Goal: Check status: Check status

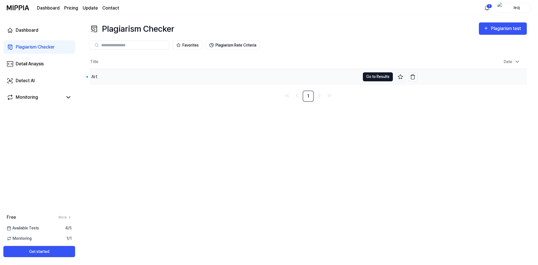
click at [363, 76] on button "Go to Results" at bounding box center [378, 76] width 30 height 9
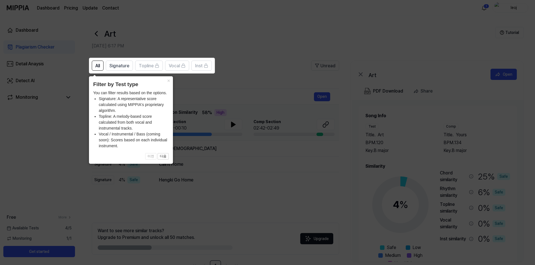
click at [253, 84] on icon at bounding box center [269, 132] width 538 height 265
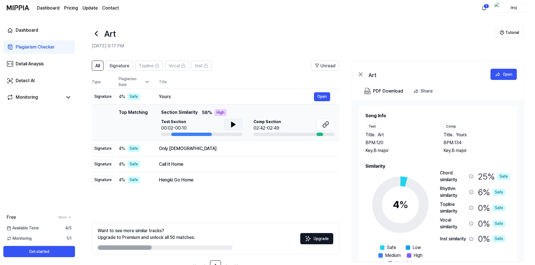
click at [232, 123] on icon at bounding box center [234, 124] width 4 height 5
click at [235, 124] on icon at bounding box center [234, 124] width 4 height 5
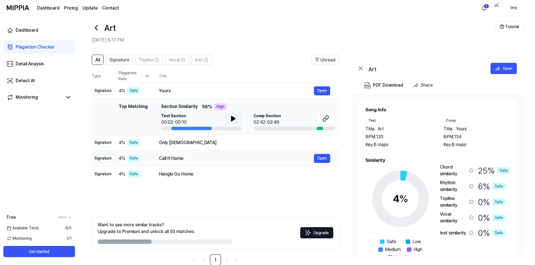
scroll to position [18, 0]
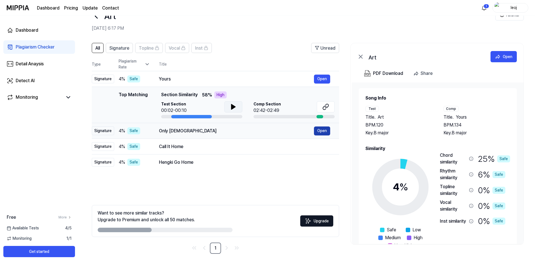
click at [323, 129] on button "Open" at bounding box center [322, 130] width 16 height 9
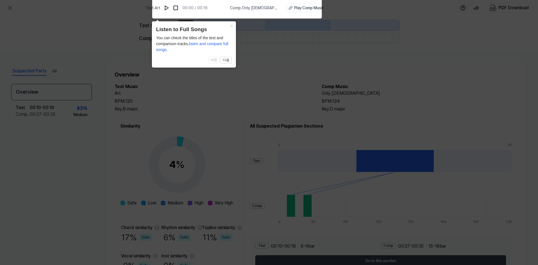
click at [227, 26] on header "Listen to Full Songs" at bounding box center [194, 29] width 76 height 8
click at [169, 6] on img at bounding box center [167, 8] width 6 height 6
click at [178, 8] on img at bounding box center [176, 8] width 6 height 6
click at [255, 59] on icon at bounding box center [269, 130] width 538 height 267
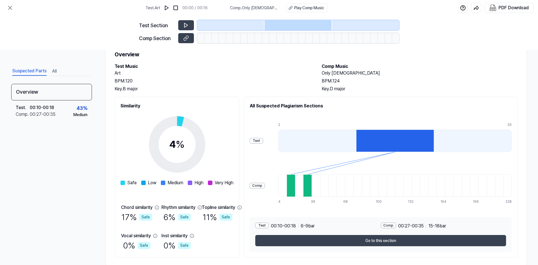
scroll to position [33, 0]
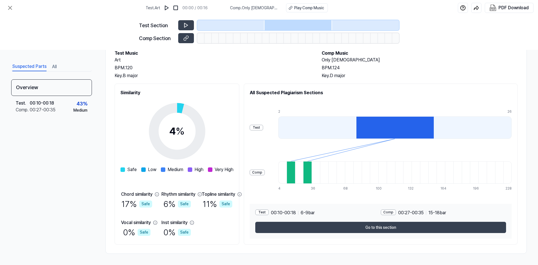
click at [422, 132] on div at bounding box center [395, 127] width 78 height 22
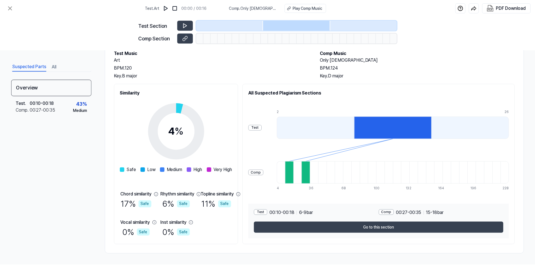
scroll to position [18, 0]
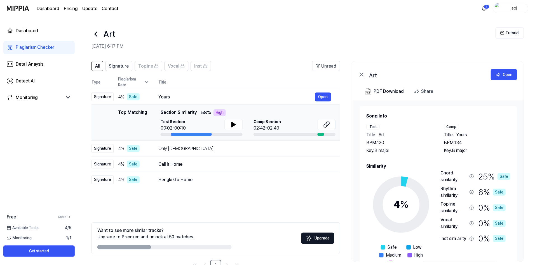
scroll to position [18, 0]
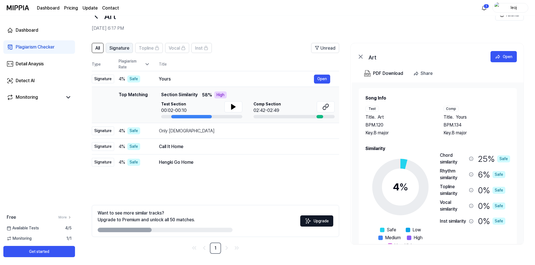
click at [120, 47] on span "Signature" at bounding box center [119, 48] width 20 height 7
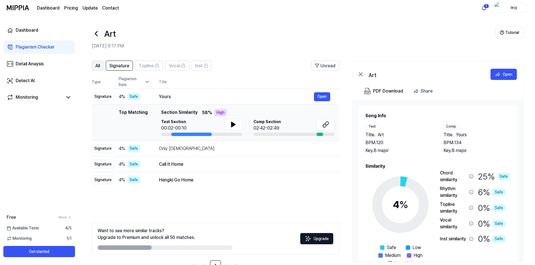
click at [98, 66] on span "All" at bounding box center [97, 65] width 4 height 7
click at [234, 127] on icon at bounding box center [233, 124] width 7 height 7
click at [232, 124] on icon at bounding box center [234, 124] width 4 height 5
click at [232, 124] on icon at bounding box center [232, 124] width 1 height 4
drag, startPoint x: 221, startPoint y: 111, endPoint x: 197, endPoint y: 113, distance: 23.3
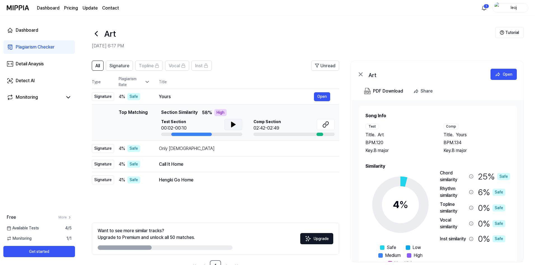
click at [205, 113] on span "58 % High" at bounding box center [214, 112] width 25 height 7
drag, startPoint x: 193, startPoint y: 113, endPoint x: 167, endPoint y: 111, distance: 25.5
click at [167, 111] on span "Section Similarity" at bounding box center [179, 112] width 36 height 7
click at [143, 80] on div "Plagiarism Rate" at bounding box center [134, 82] width 31 height 12
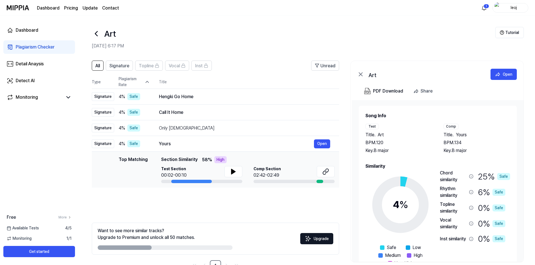
click at [143, 80] on div "Plagiarism Rate" at bounding box center [134, 82] width 31 height 12
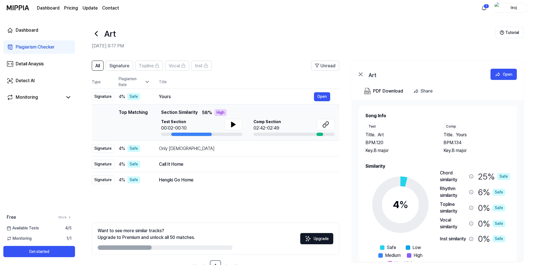
click at [142, 85] on div "Plagiarism Rate" at bounding box center [134, 82] width 31 height 12
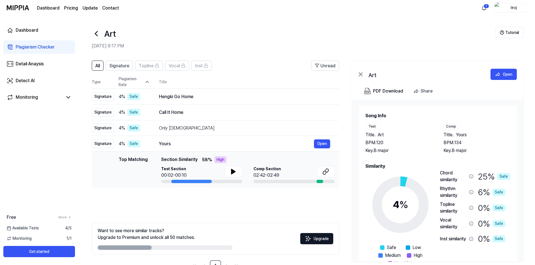
click at [100, 82] on th "Type" at bounding box center [103, 82] width 22 height 14
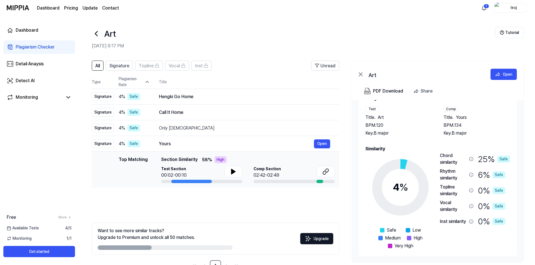
scroll to position [18, 0]
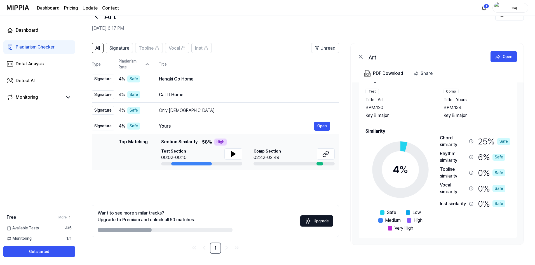
click at [478, 139] on div "25 % Safe" at bounding box center [494, 140] width 32 height 13
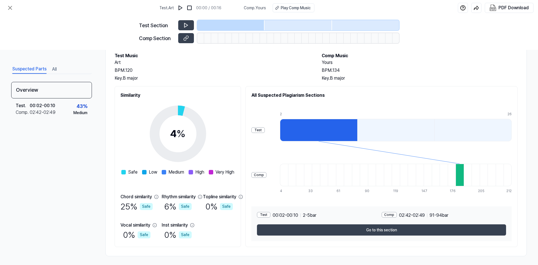
scroll to position [33, 0]
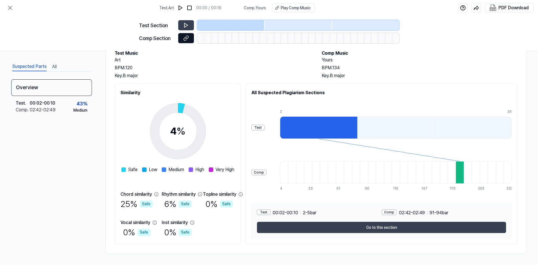
click at [189, 36] on button at bounding box center [186, 38] width 16 height 10
drag, startPoint x: 329, startPoint y: 227, endPoint x: 211, endPoint y: 239, distance: 118.1
click at [211, 239] on div "Similarity 4 % Safe Low Medium High Very High Chord similarity 25 % Safe Rhythm…" at bounding box center [316, 163] width 403 height 161
click at [85, 111] on div "Medium" at bounding box center [80, 110] width 14 height 6
